Goal: Information Seeking & Learning: Learn about a topic

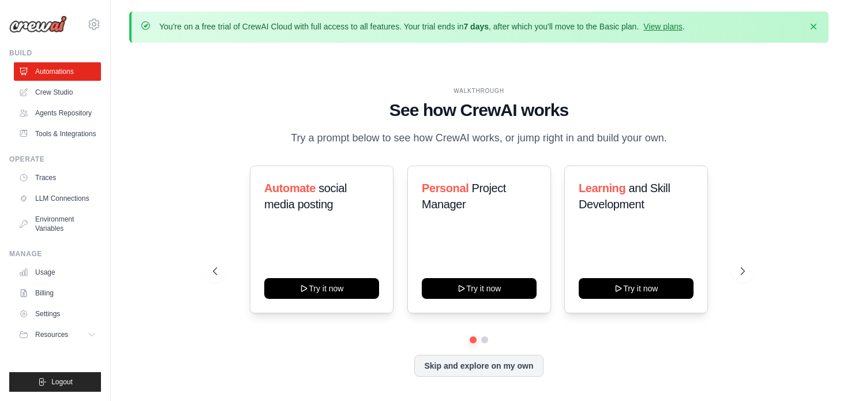
drag, startPoint x: 743, startPoint y: 198, endPoint x: 743, endPoint y: 126, distance: 72.7
click at [743, 126] on div "WALKTHROUGH See how CrewAI works Try a prompt below to see how CrewAI works, or…" at bounding box center [479, 117] width 532 height 60
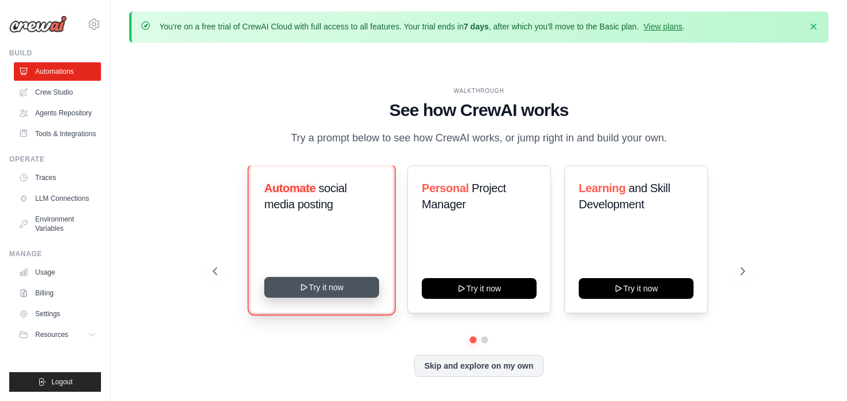
click at [321, 296] on button "Try it now" at bounding box center [321, 287] width 115 height 21
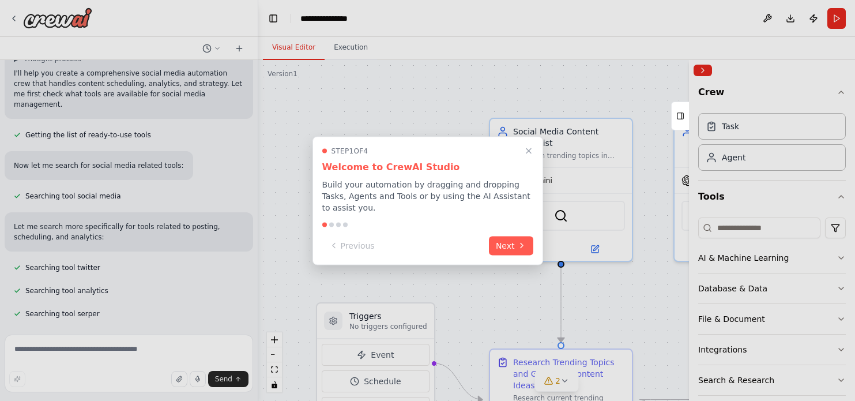
scroll to position [306, 0]
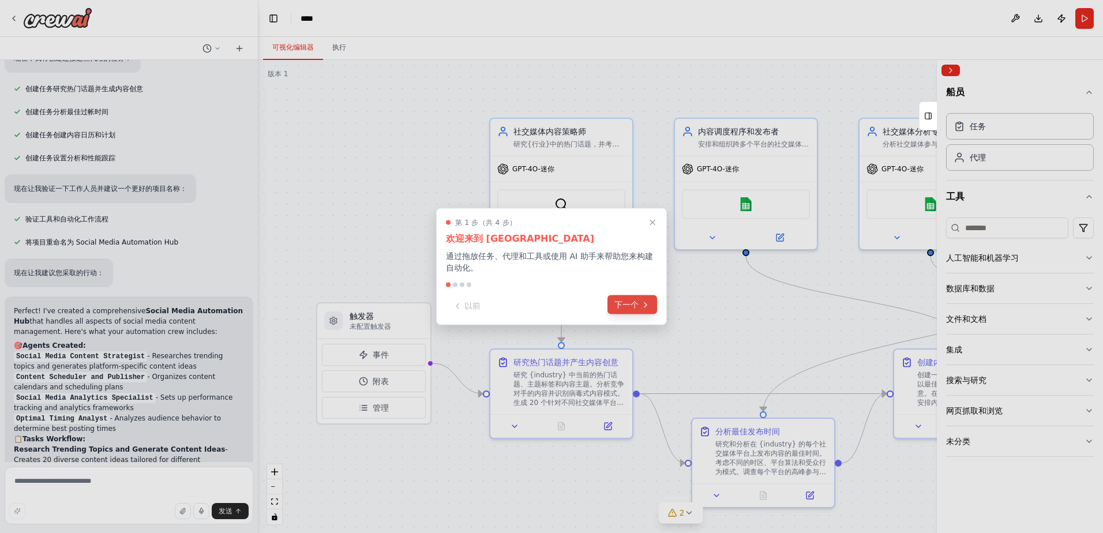
click at [639, 302] on button "下一个" at bounding box center [632, 304] width 50 height 19
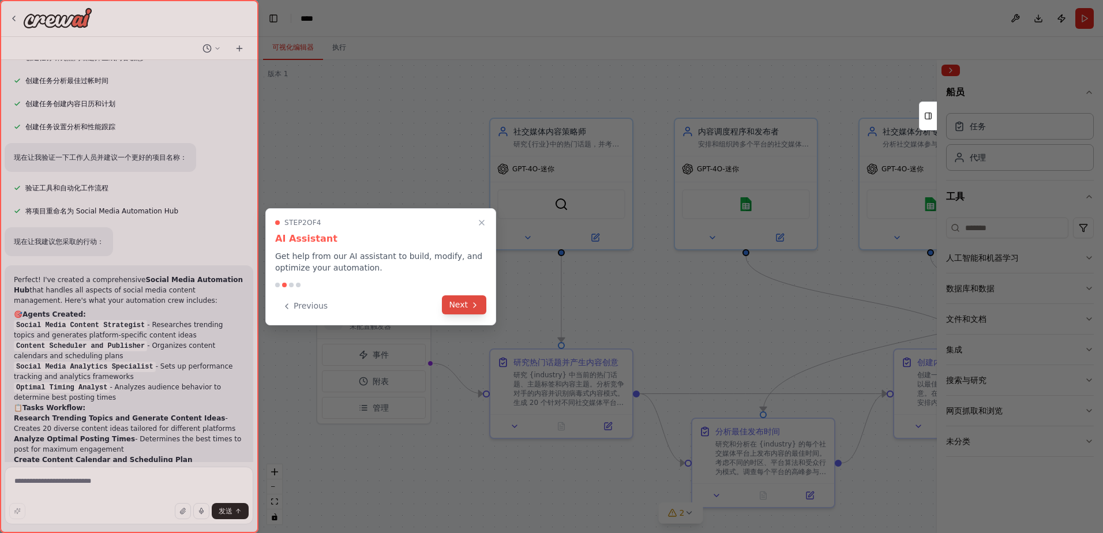
click at [464, 306] on button "Next" at bounding box center [464, 304] width 44 height 19
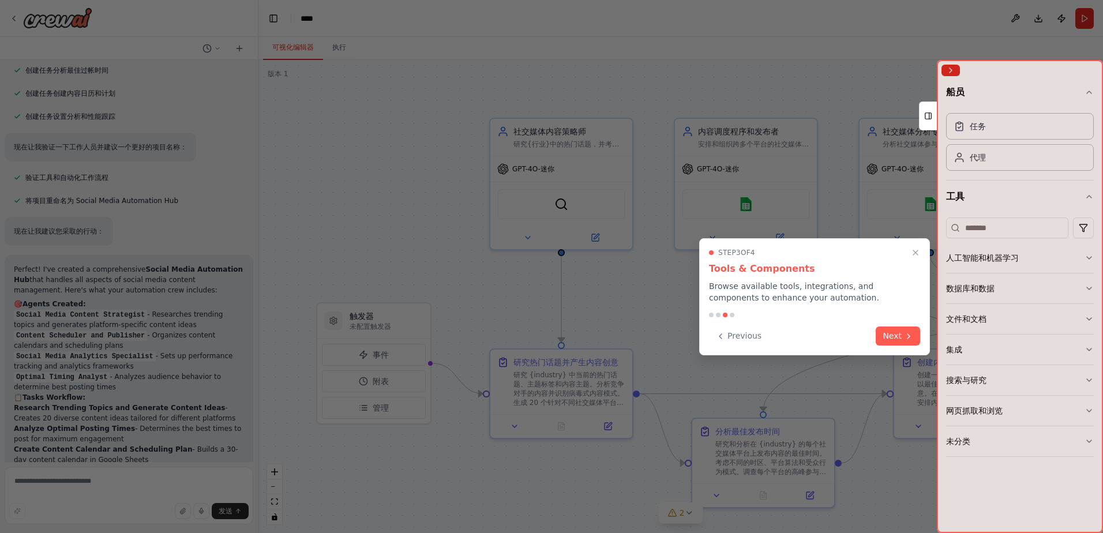
scroll to position [972, 0]
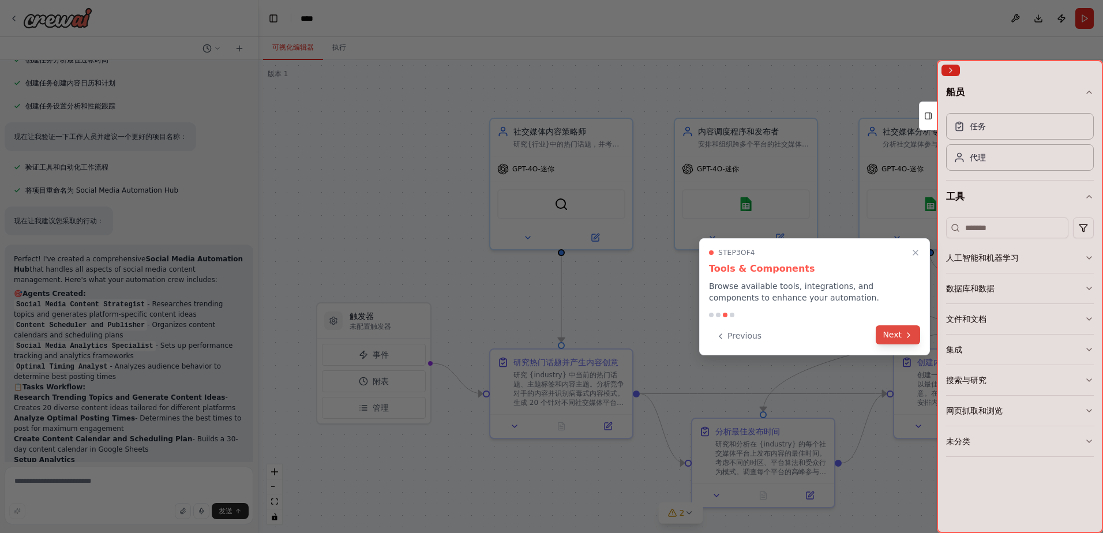
click at [855, 332] on button "Next" at bounding box center [898, 334] width 44 height 19
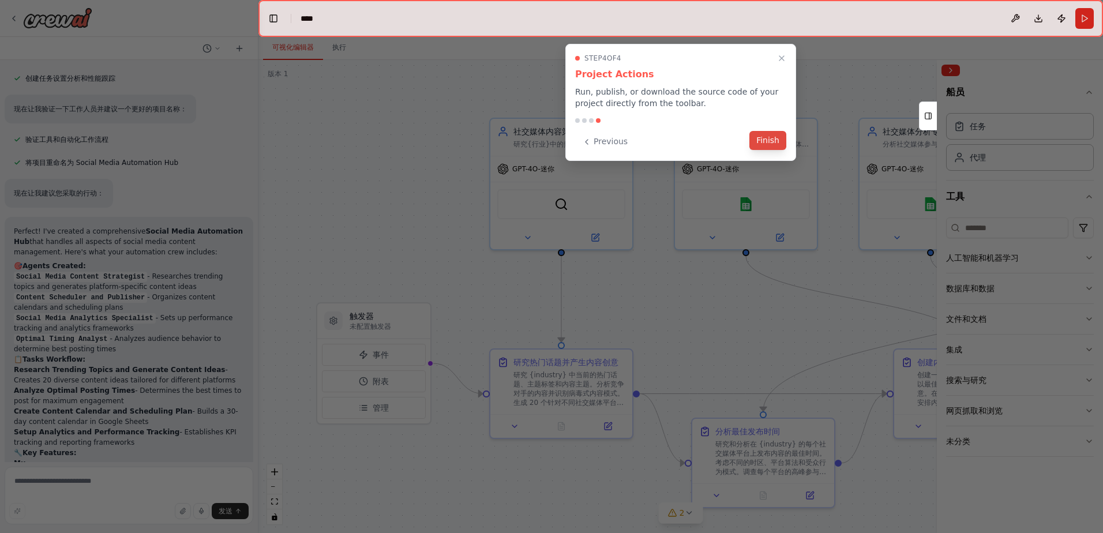
click at [777, 142] on button "Finish" at bounding box center [767, 140] width 37 height 19
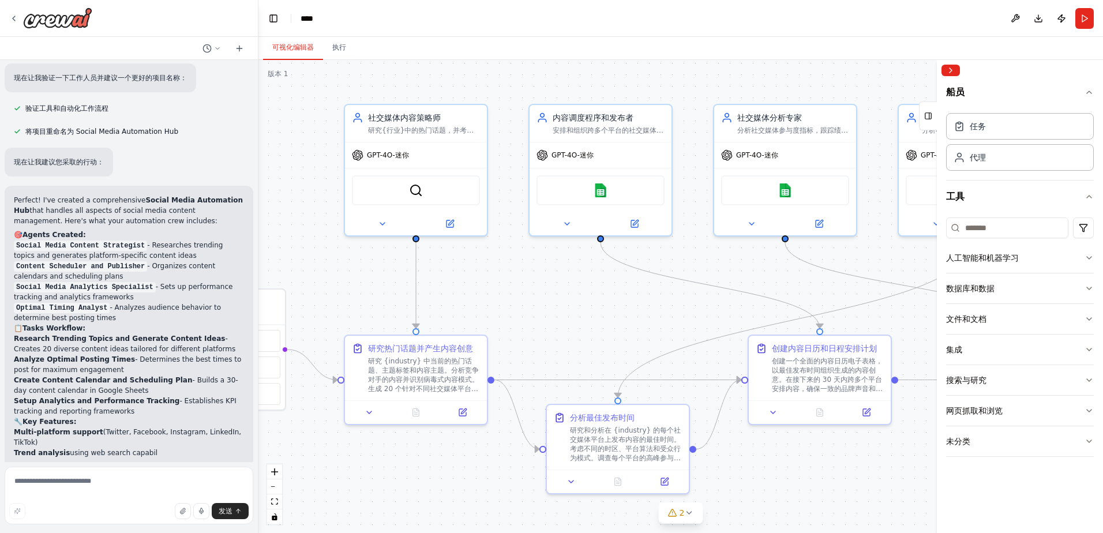
drag, startPoint x: 788, startPoint y: 325, endPoint x: 649, endPoint y: 309, distance: 140.6
click at [648, 310] on div ".deletable-edge-delete-btn { width: 20px; height: 20px; border: 0px solid #ffff…" at bounding box center [680, 296] width 844 height 473
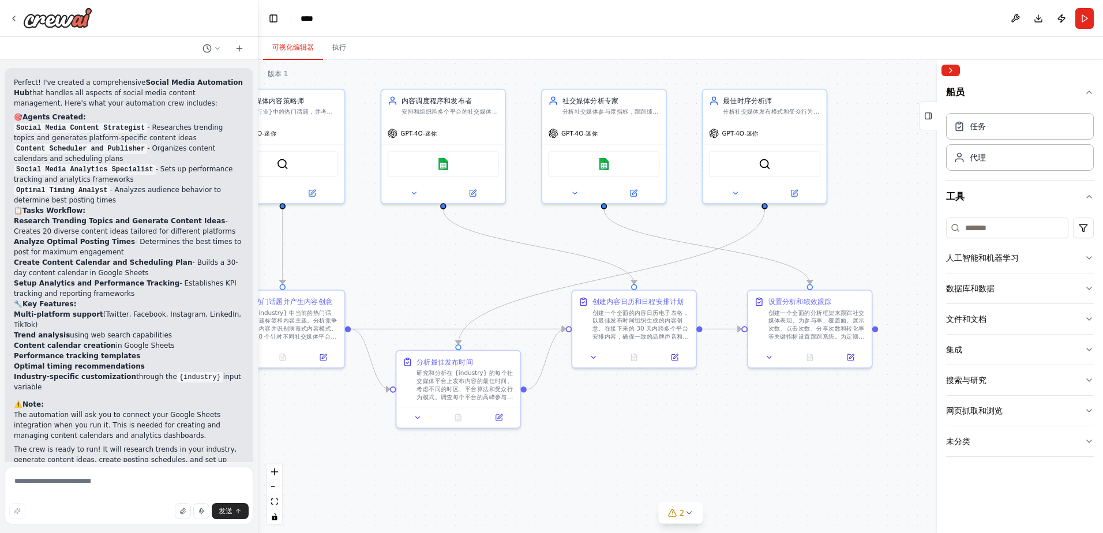
scroll to position [1159, 0]
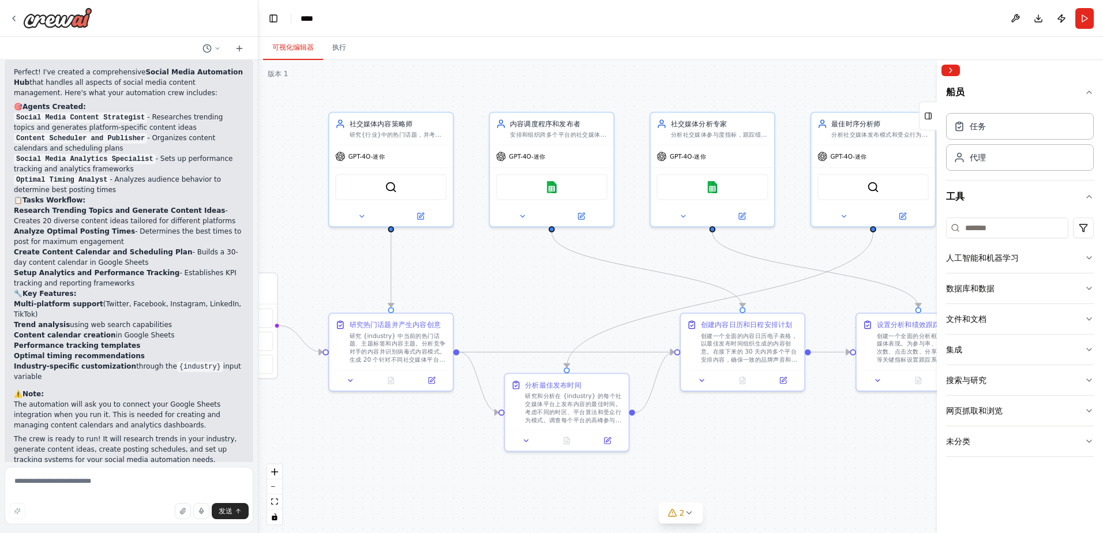
drag, startPoint x: 677, startPoint y: 306, endPoint x: 603, endPoint y: 326, distance: 77.1
click at [589, 325] on div ".deletable-edge-delete-btn { width: 20px; height: 20px; border: 0px solid #ffff…" at bounding box center [680, 296] width 844 height 473
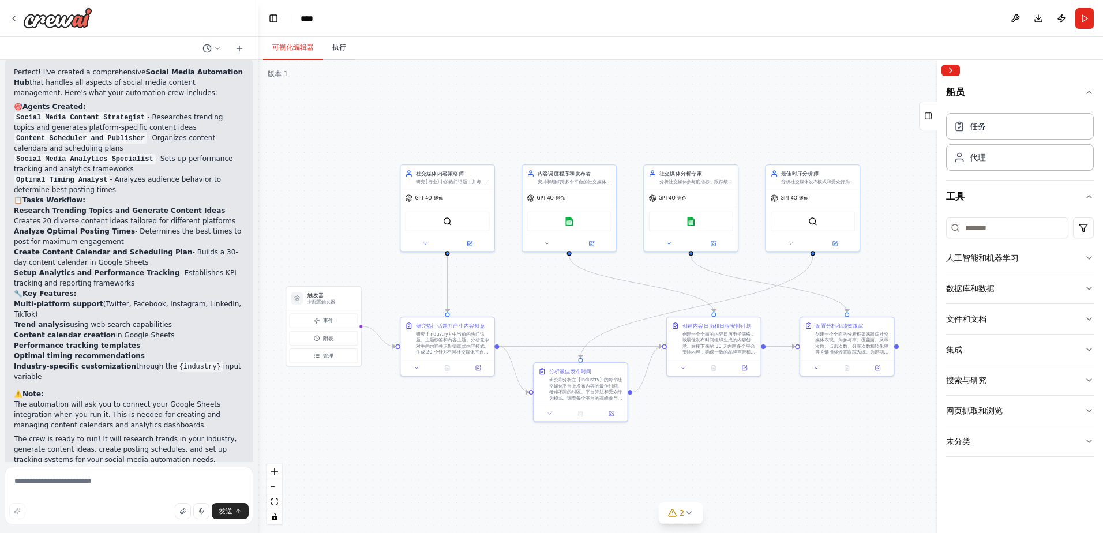
click at [337, 47] on button "执行" at bounding box center [339, 48] width 32 height 24
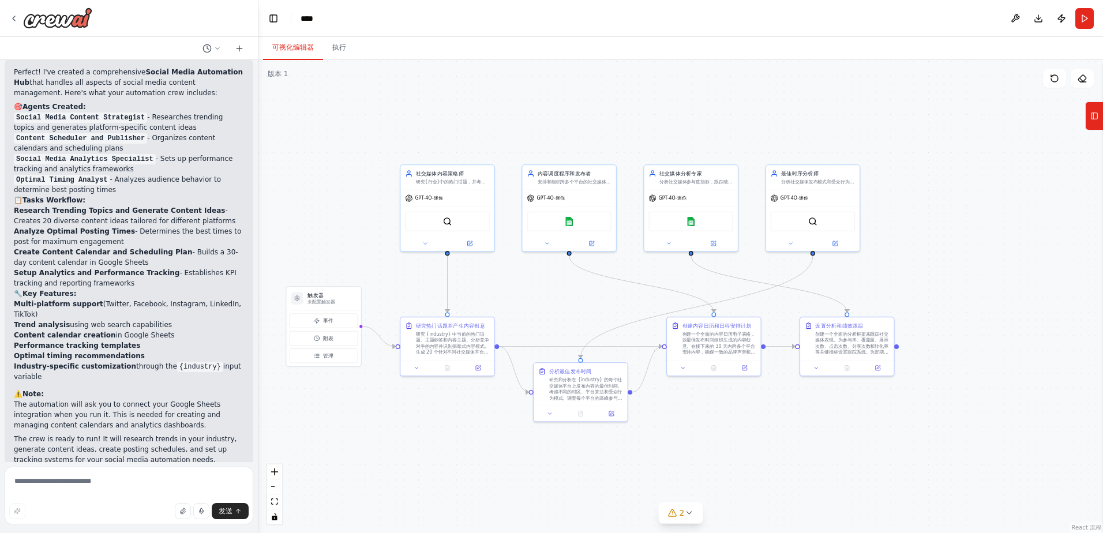
click at [295, 49] on button "可视化编辑器" at bounding box center [293, 48] width 60 height 24
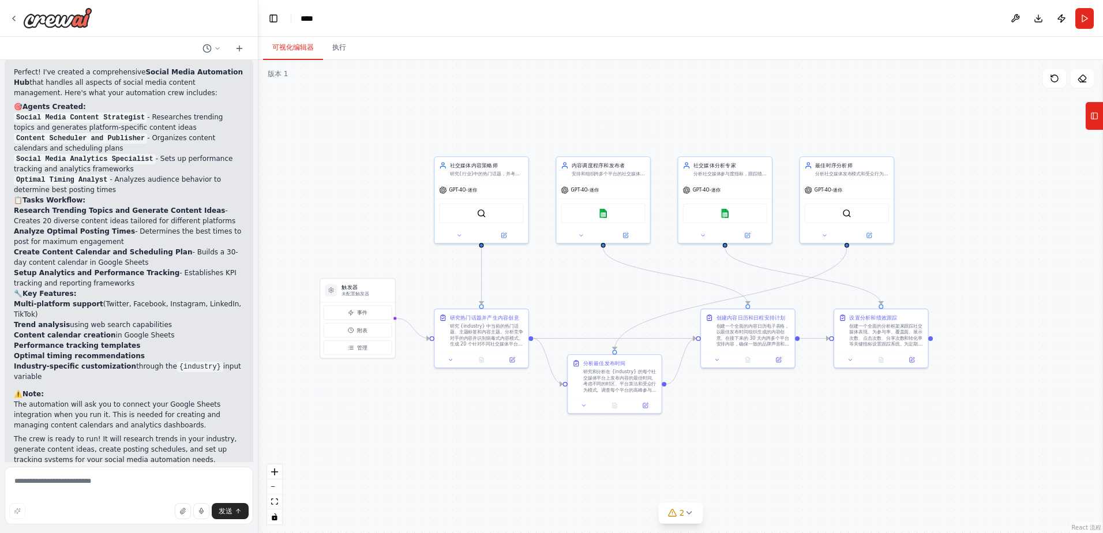
drag, startPoint x: 536, startPoint y: 310, endPoint x: 570, endPoint y: 302, distance: 35.0
click at [570, 302] on div ".deletable-edge-delete-btn { width: 20px; height: 20px; border: 0px solid #ffff…" at bounding box center [680, 296] width 844 height 473
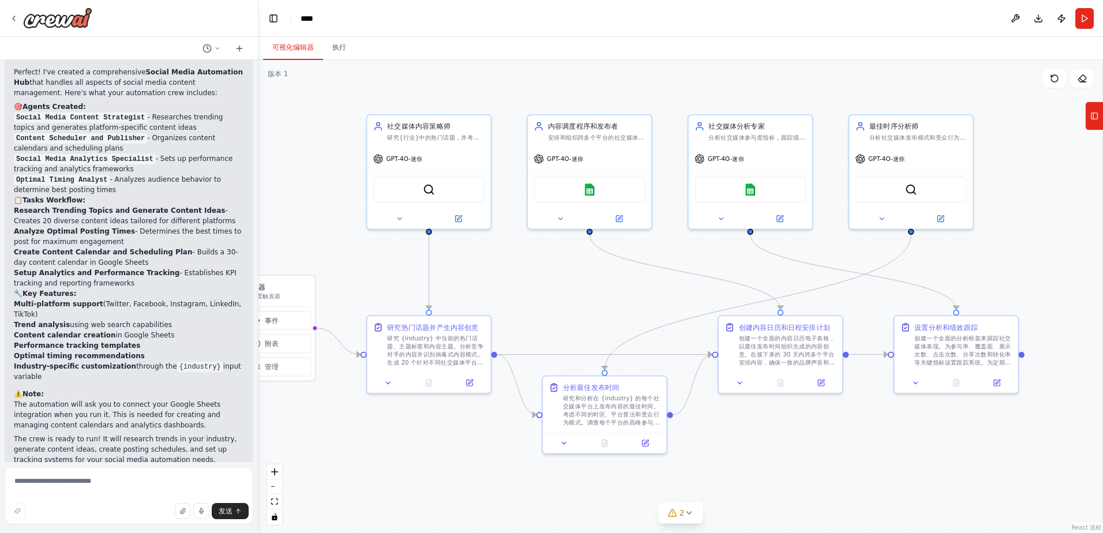
drag, startPoint x: 568, startPoint y: 303, endPoint x: 543, endPoint y: 308, distance: 24.7
click at [543, 308] on div ".deletable-edge-delete-btn { width: 20px; height: 20px; border: 0px solid #ffff…" at bounding box center [680, 296] width 844 height 473
click at [17, 21] on icon at bounding box center [13, 18] width 9 height 9
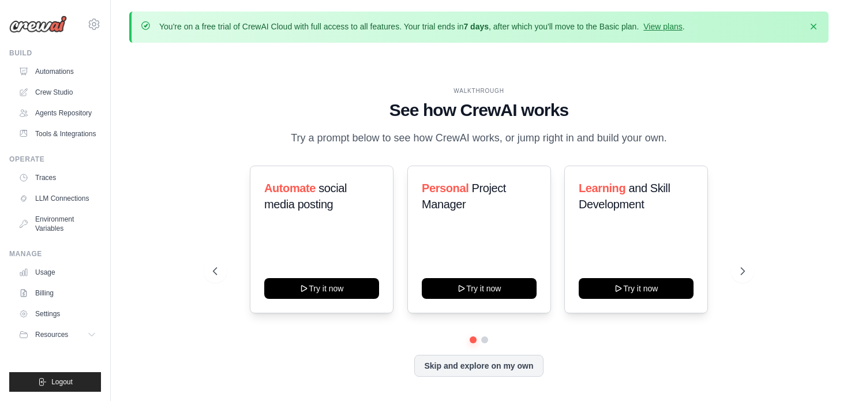
drag, startPoint x: 319, startPoint y: 107, endPoint x: 263, endPoint y: 116, distance: 56.7
click at [263, 115] on div "WALKTHROUGH See how CrewAI works Try a prompt below to see how CrewAI works, or…" at bounding box center [479, 117] width 532 height 60
click at [67, 137] on link "Tools & Integrations" at bounding box center [58, 134] width 87 height 18
click at [65, 97] on link "Crew Studio" at bounding box center [58, 92] width 87 height 18
click at [62, 91] on link "Crew Studio" at bounding box center [58, 92] width 87 height 18
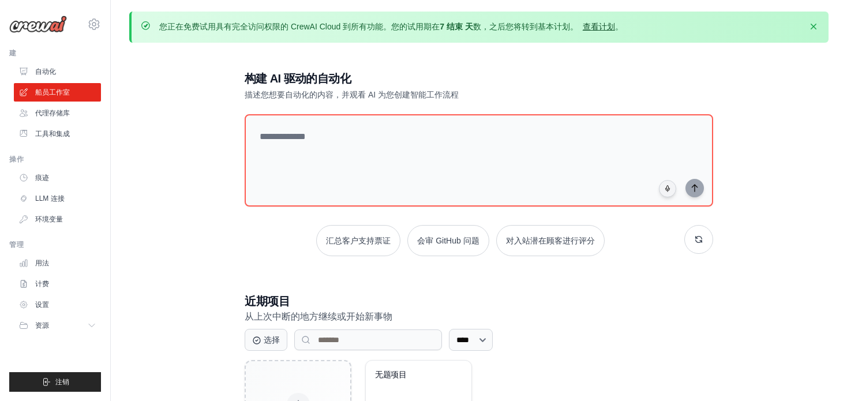
click at [604, 27] on link "查看计划" at bounding box center [599, 26] width 32 height 9
click at [54, 279] on link "计费" at bounding box center [58, 284] width 87 height 18
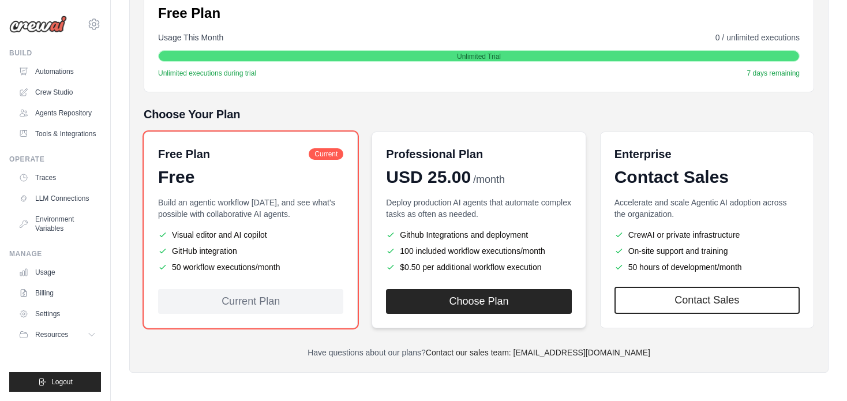
scroll to position [203, 0]
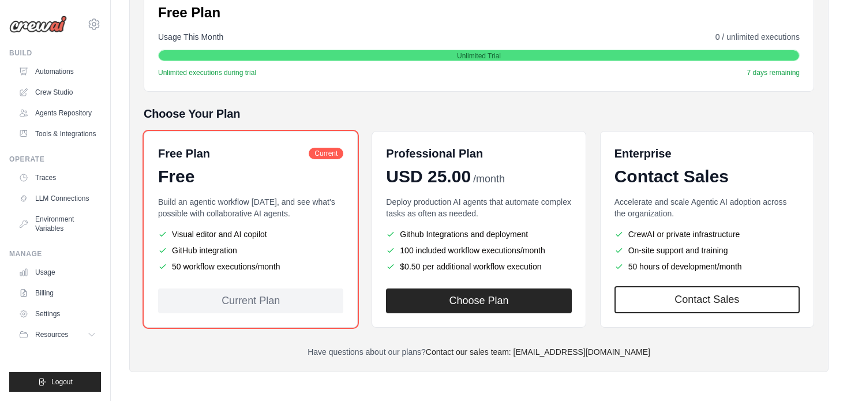
drag, startPoint x: 637, startPoint y: 335, endPoint x: 610, endPoint y: 336, distance: 26.6
click at [613, 335] on div "Billing Settings Current Plan Free Plan Usage This Month 0 / unlimited executio…" at bounding box center [479, 147] width 670 height 419
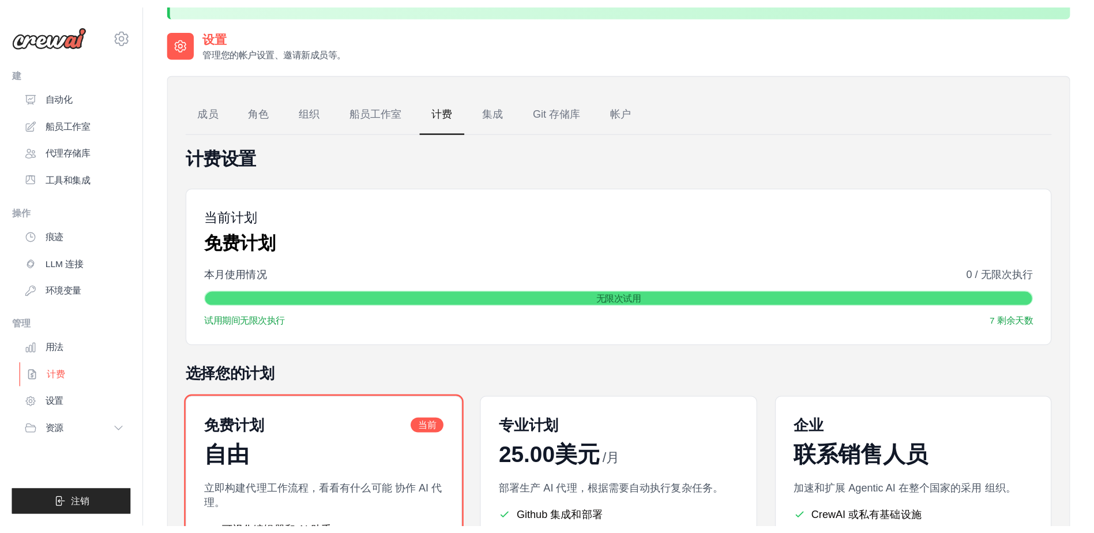
scroll to position [0, 0]
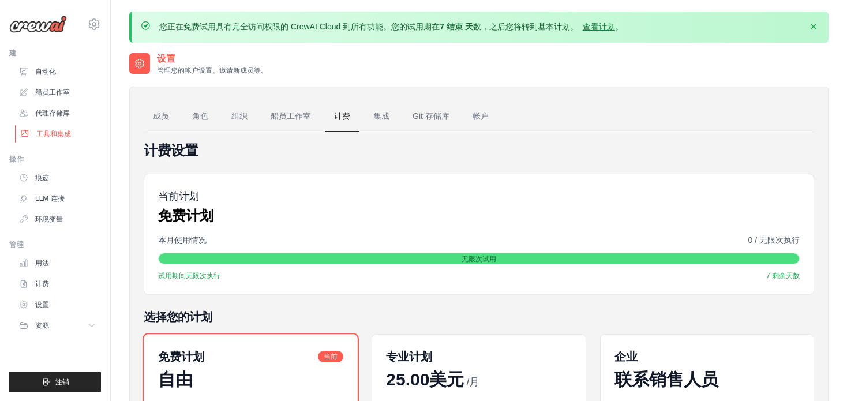
click at [58, 131] on font "工具和集成" at bounding box center [53, 133] width 35 height 9
click at [54, 73] on font "自动化" at bounding box center [46, 71] width 21 height 9
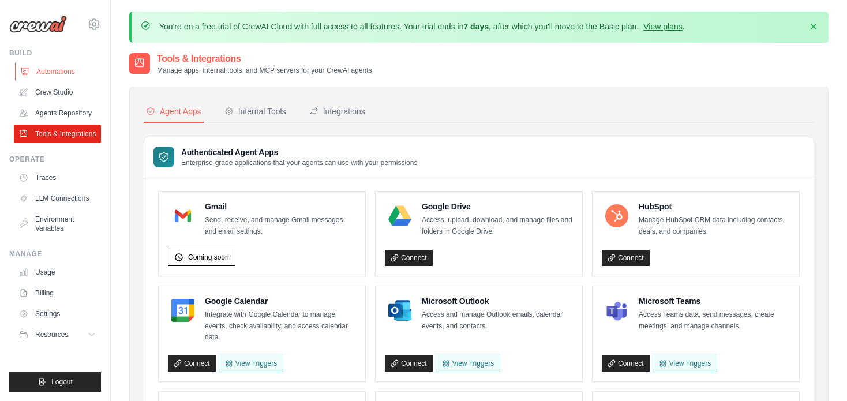
click at [72, 66] on link "Automations" at bounding box center [58, 71] width 87 height 18
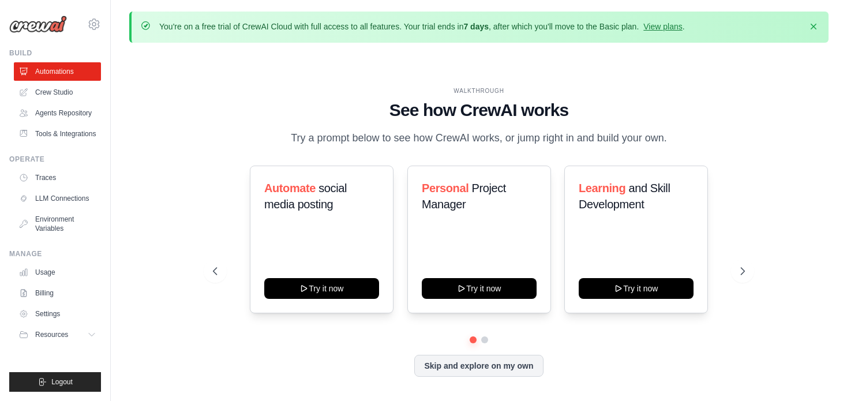
click at [768, 122] on div "WALKTHROUGH See how CrewAI works Try a prompt below to see how CrewAI works, or…" at bounding box center [478, 241] width 699 height 378
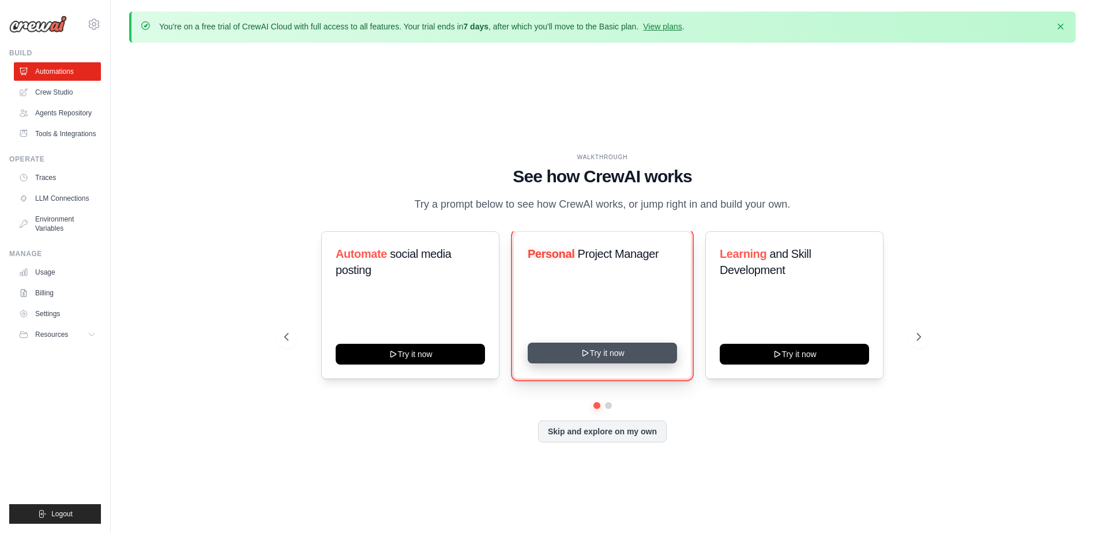
click at [618, 358] on button "Try it now" at bounding box center [602, 353] width 149 height 21
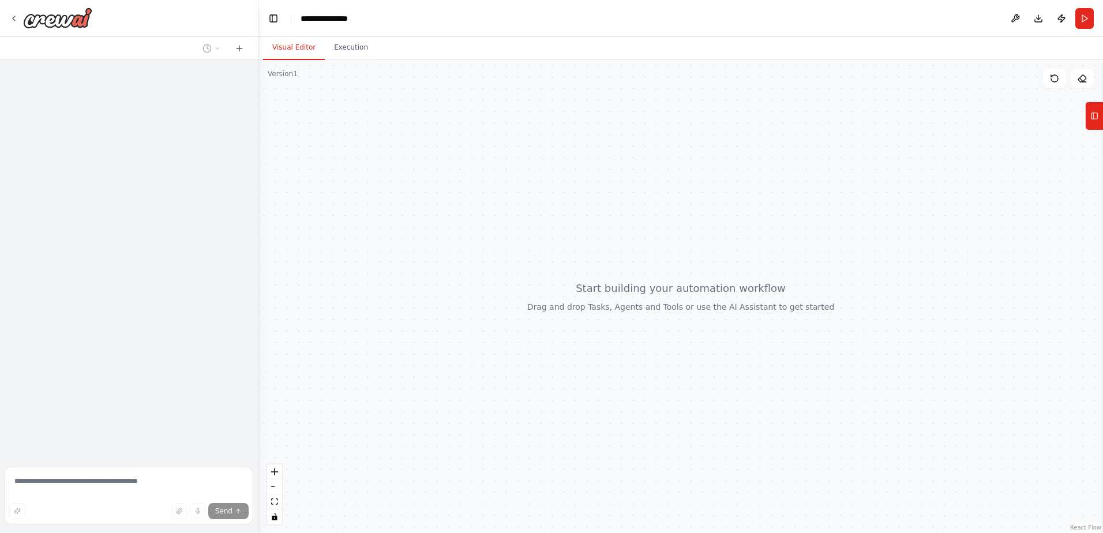
click at [595, 362] on div at bounding box center [680, 296] width 844 height 473
click at [1083, 121] on div at bounding box center [680, 296] width 844 height 473
click at [1087, 119] on button "Tools" at bounding box center [1094, 116] width 18 height 29
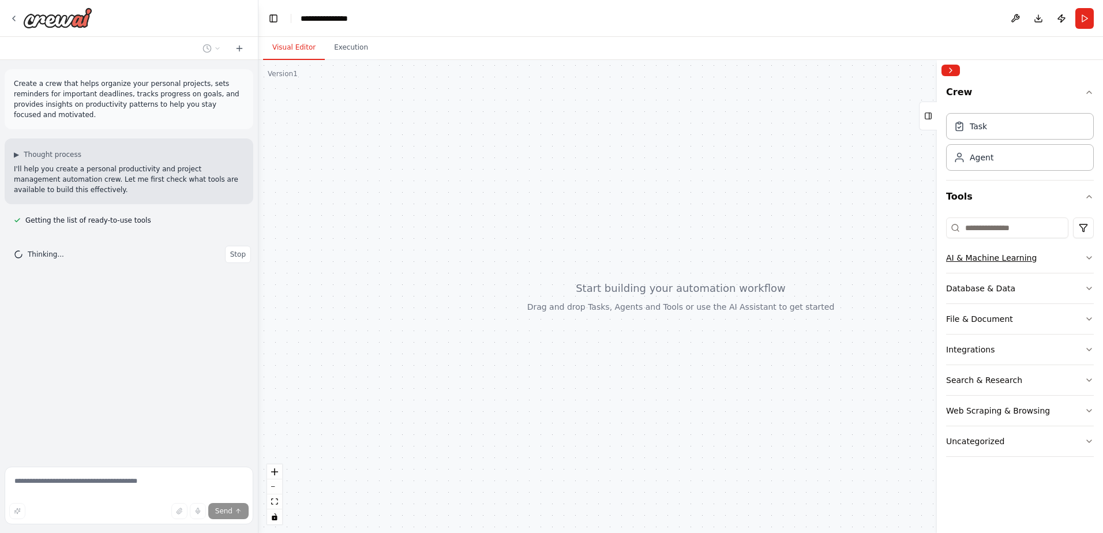
click at [1025, 260] on div "AI & Machine Learning" at bounding box center [991, 258] width 91 height 12
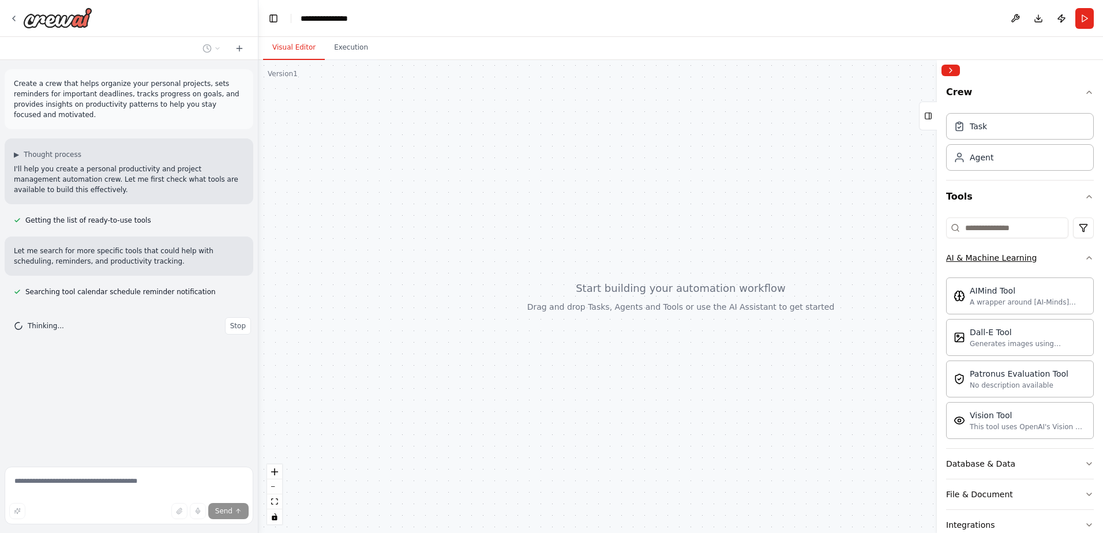
click at [1025, 260] on div "AI & Machine Learning" at bounding box center [991, 258] width 91 height 12
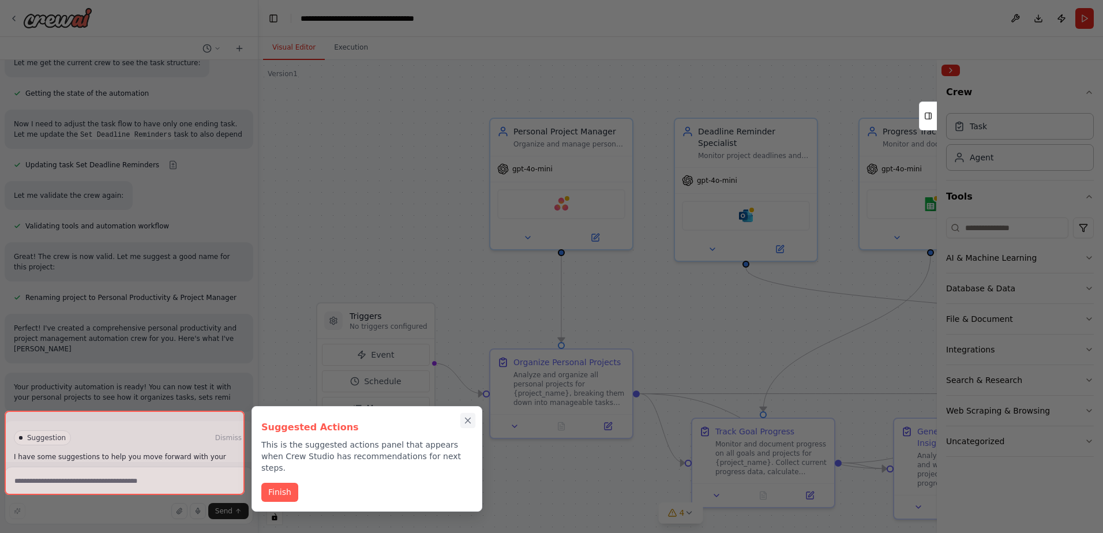
click at [468, 418] on div at bounding box center [551, 266] width 1103 height 533
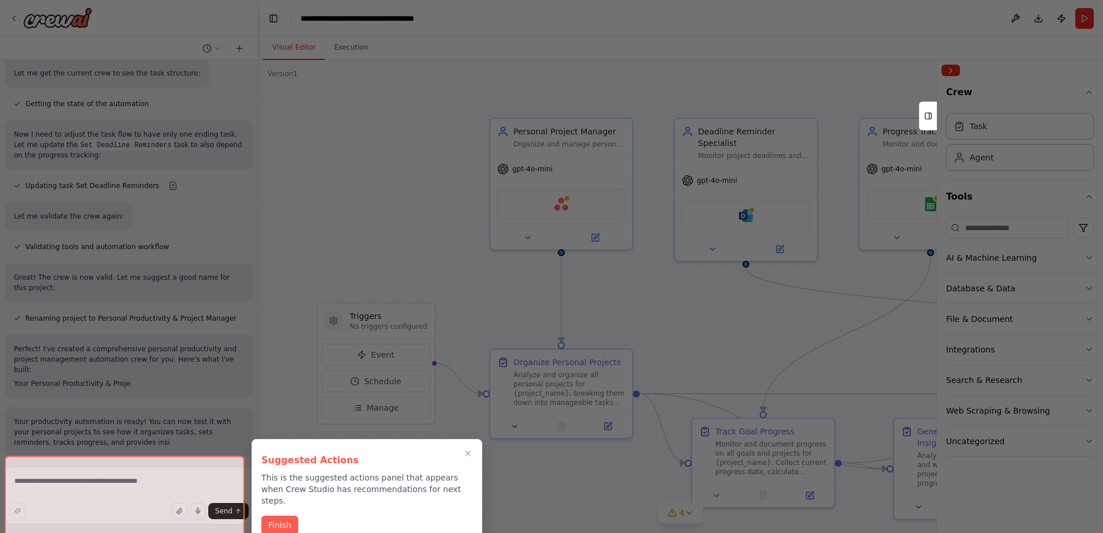
scroll to position [885, 0]
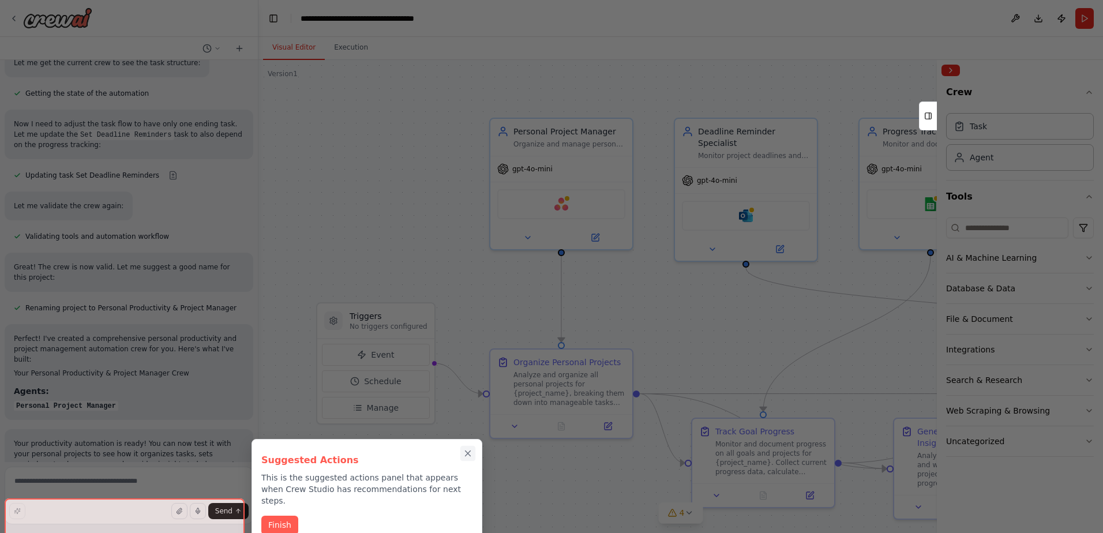
click at [470, 452] on icon "Close walkthrough" at bounding box center [467, 453] width 5 height 5
